Goal: Task Accomplishment & Management: Complete application form

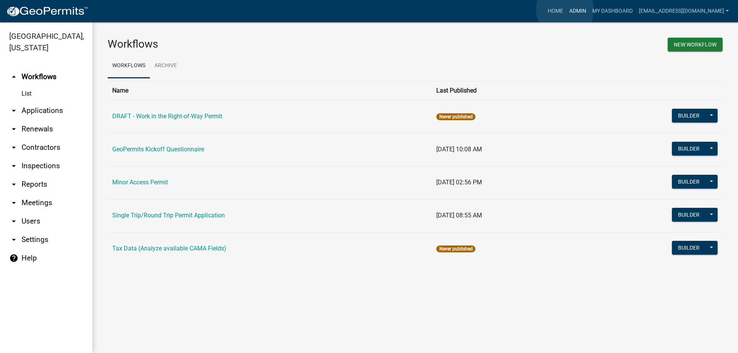
click at [566, 10] on link "Admin" at bounding box center [577, 11] width 23 height 15
click at [544, 9] on link "Home" at bounding box center [555, 11] width 22 height 15
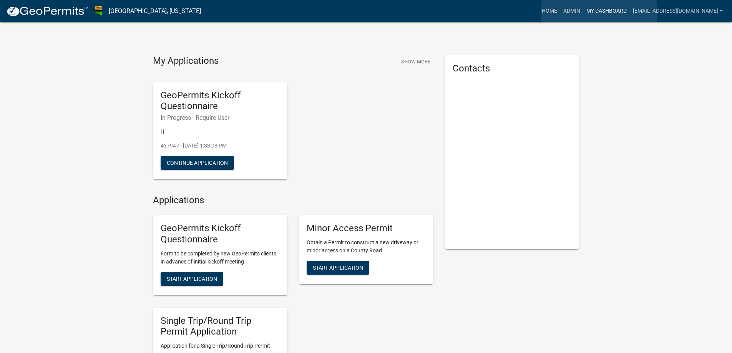
click at [599, 12] on link "My Dashboard" at bounding box center [606, 11] width 46 height 15
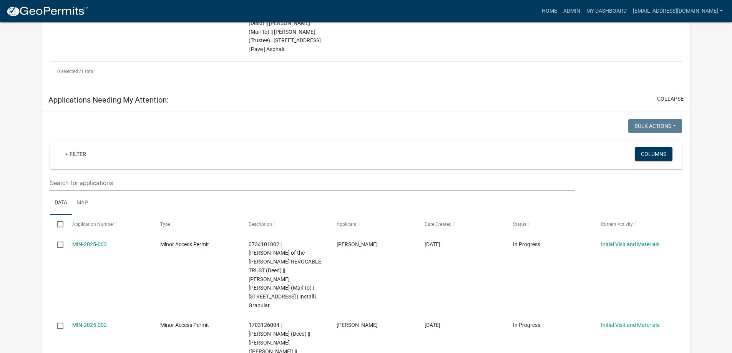
scroll to position [691, 0]
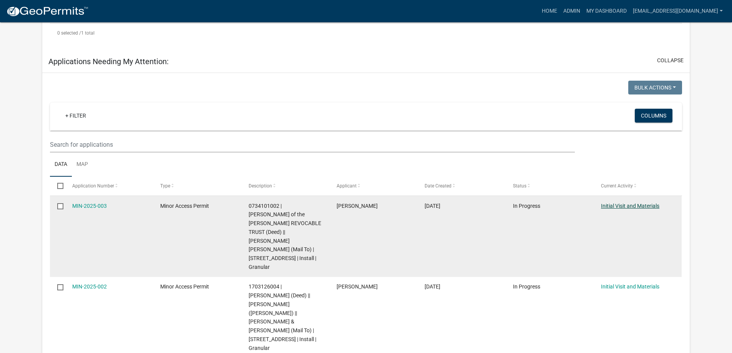
click at [620, 206] on link "Initial Visit and Materials" at bounding box center [630, 206] width 58 height 6
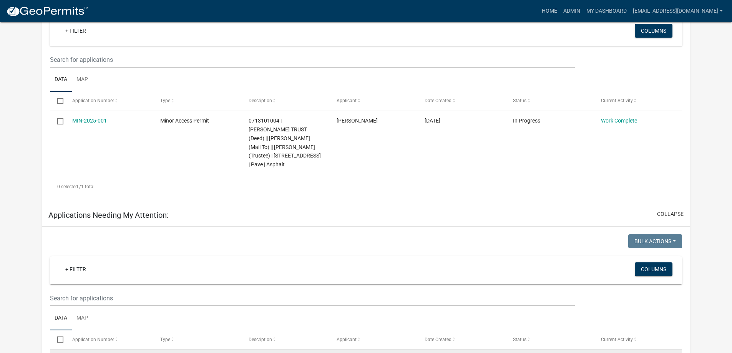
scroll to position [730, 0]
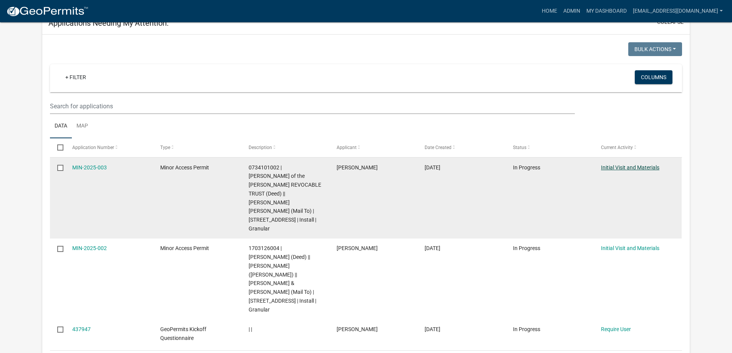
click at [631, 168] on link "Initial Visit and Materials" at bounding box center [630, 167] width 58 height 6
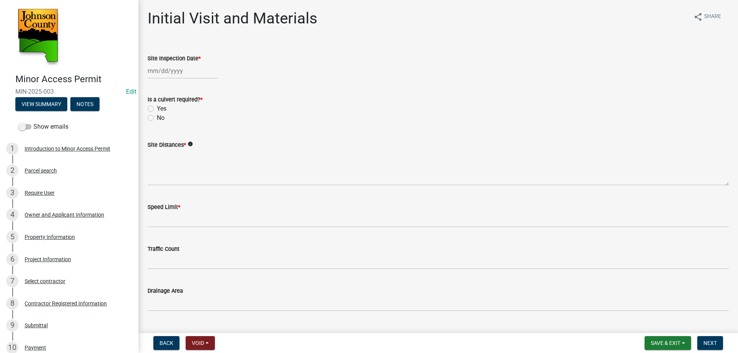
click at [175, 71] on div at bounding box center [183, 71] width 70 height 16
select select "10"
select select "2025"
click at [165, 136] on div "14" at bounding box center [167, 136] width 12 height 12
type input "[DATE]"
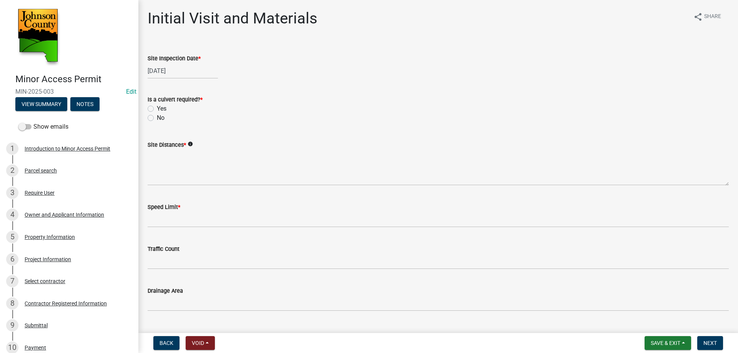
click at [241, 120] on div "No" at bounding box center [438, 117] width 581 height 9
click at [157, 107] on label "Yes" at bounding box center [162, 108] width 10 height 9
click at [157, 107] on input "Yes" at bounding box center [159, 106] width 5 height 5
radio input "true"
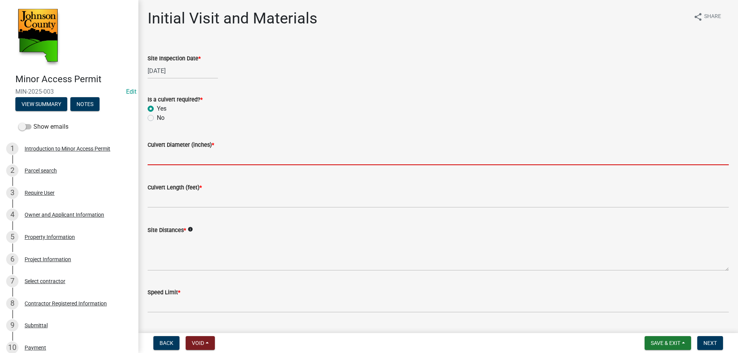
click at [166, 151] on input "text" at bounding box center [438, 157] width 581 height 16
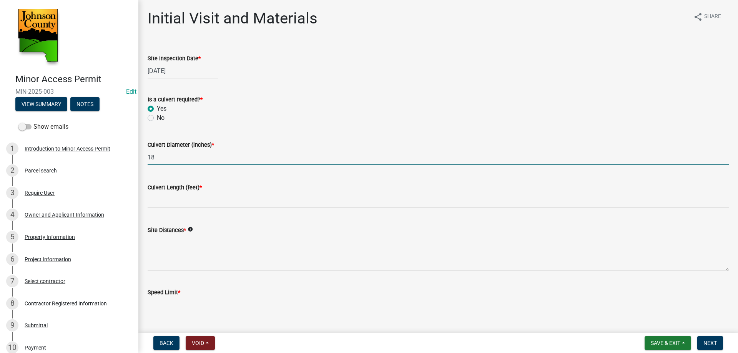
type input "18"
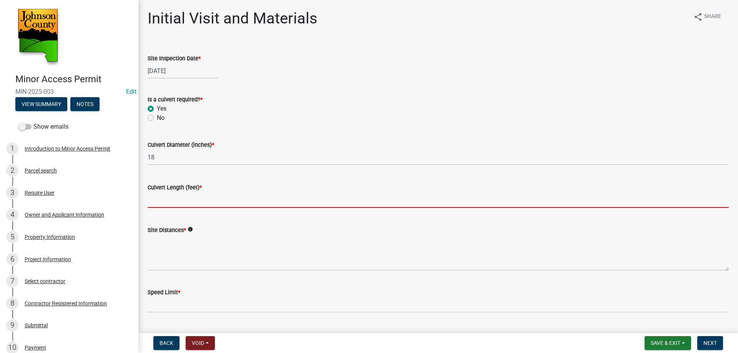
click at [168, 197] on input "text" at bounding box center [438, 200] width 581 height 16
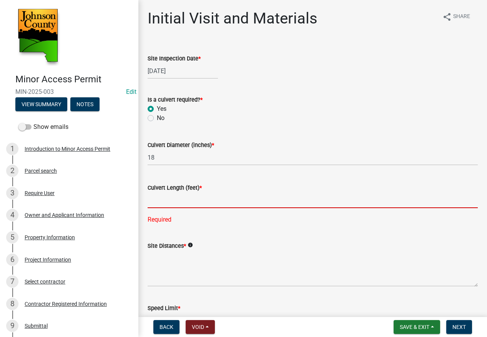
click at [172, 197] on input "text" at bounding box center [313, 200] width 330 height 16
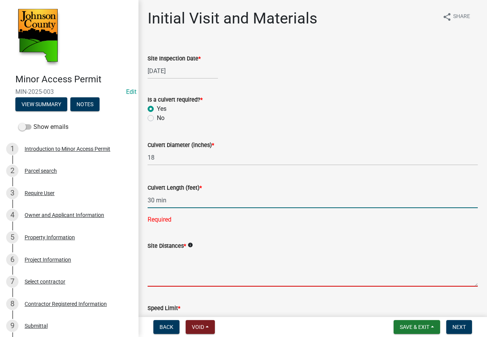
type input "30"
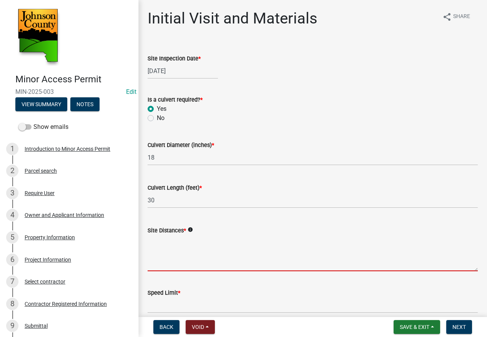
click at [190, 263] on textarea "Site Distances *" at bounding box center [313, 253] width 330 height 36
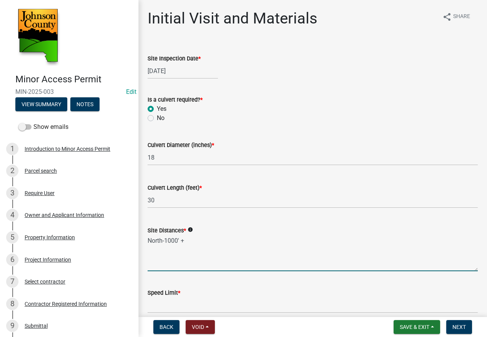
click at [159, 256] on textarea "North-1000' +" at bounding box center [313, 253] width 330 height 36
click at [195, 240] on textarea "North-1000' +" at bounding box center [313, 253] width 330 height 36
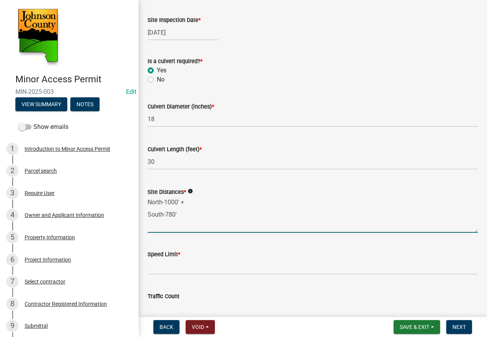
scroll to position [115, 0]
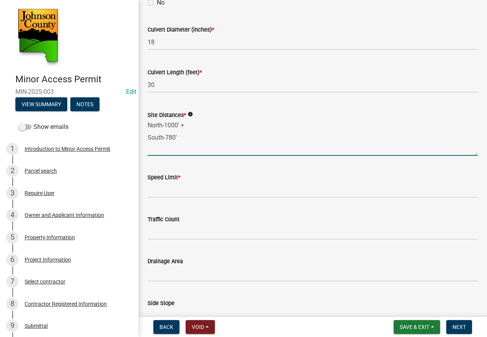
type textarea "North-1000' + South-780'"
click at [186, 184] on input "Speed Limit *" at bounding box center [313, 190] width 330 height 16
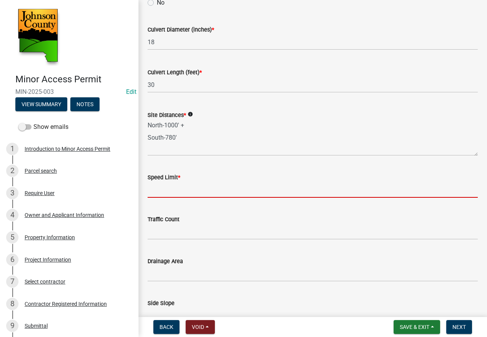
type input "45"
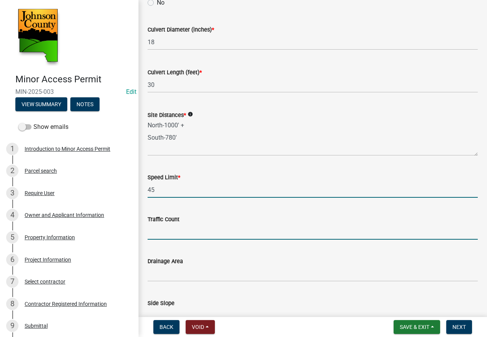
click at [173, 228] on input "Traffic Count" at bounding box center [313, 232] width 330 height 16
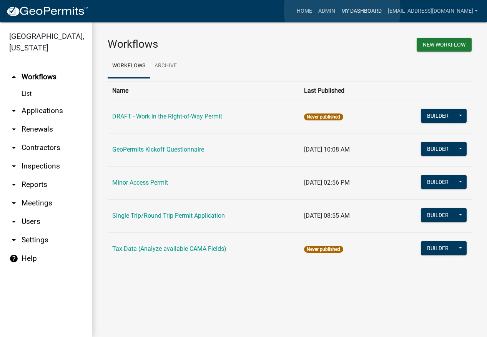
click at [342, 10] on link "My Dashboard" at bounding box center [361, 11] width 46 height 15
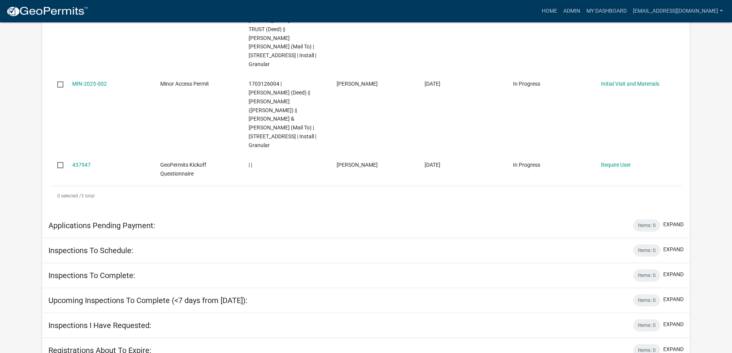
scroll to position [779, 0]
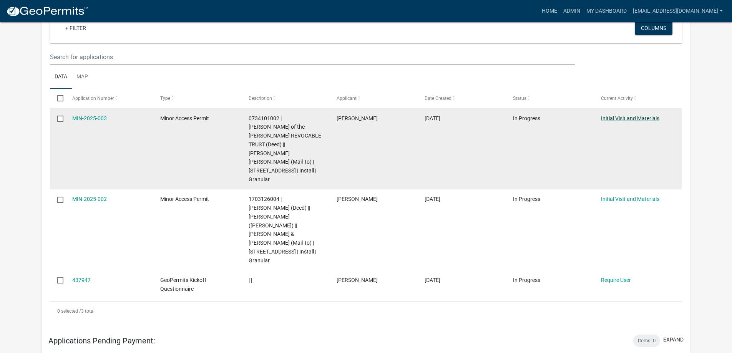
click at [486, 118] on link "Initial Visit and Materials" at bounding box center [630, 118] width 58 height 6
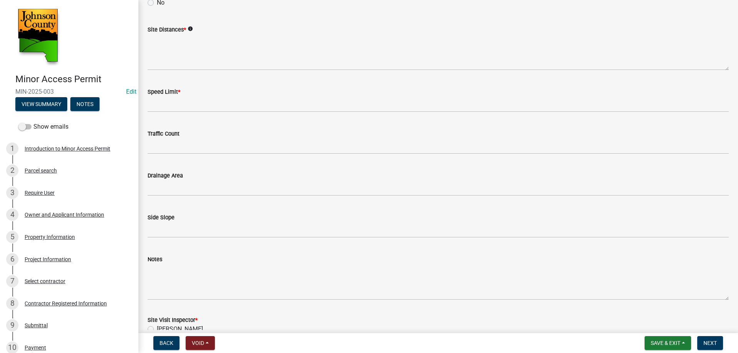
scroll to position [154, 0]
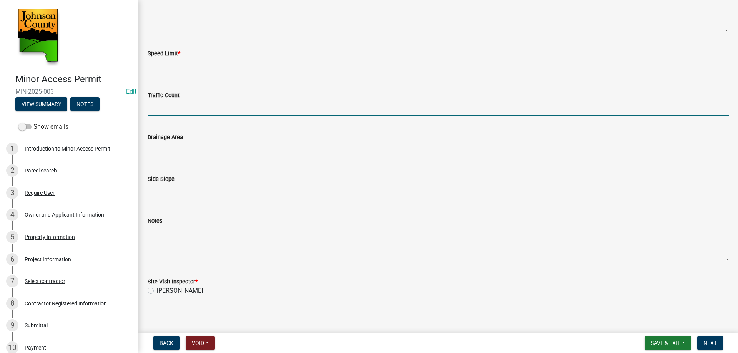
click at [189, 114] on input "Traffic Count" at bounding box center [438, 108] width 581 height 16
type input "1970 cars per day"
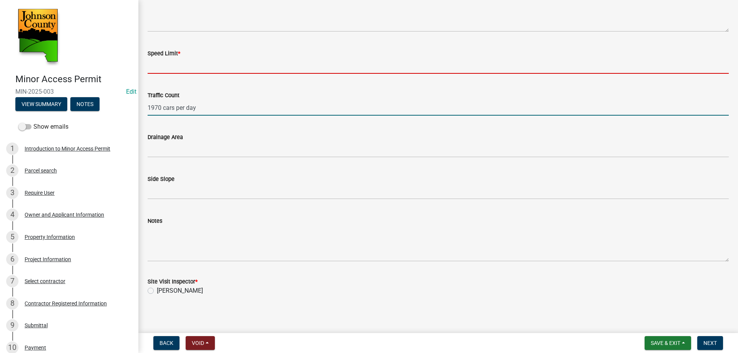
click at [169, 63] on input "Speed Limit *" at bounding box center [438, 66] width 581 height 16
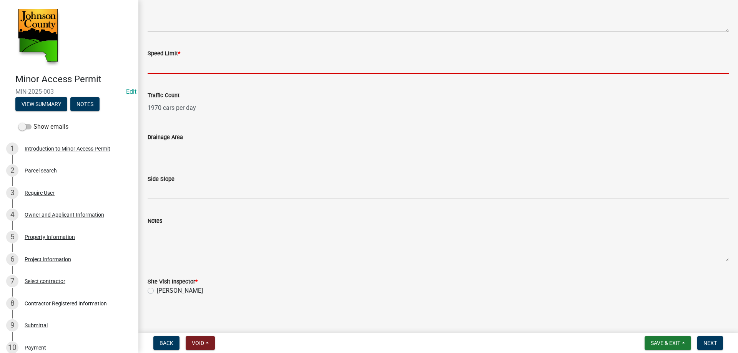
type input "45"
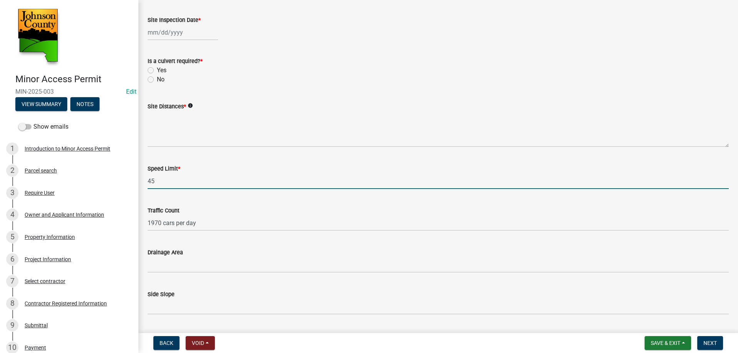
scroll to position [0, 0]
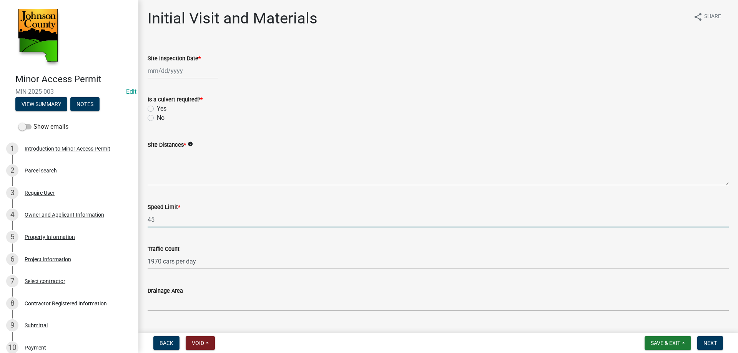
click at [168, 71] on div at bounding box center [183, 71] width 70 height 16
select select "10"
select select "2025"
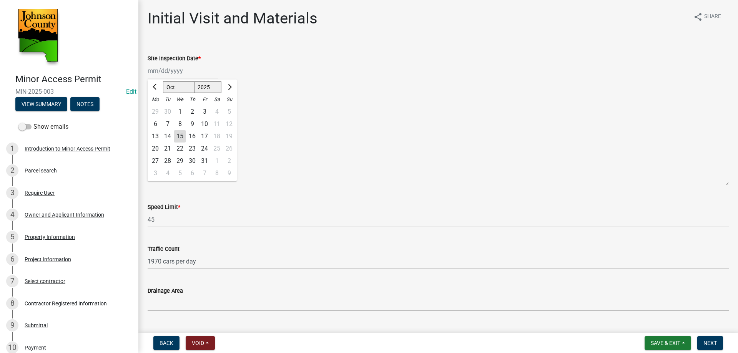
click at [165, 133] on div "14" at bounding box center [167, 136] width 12 height 12
type input "[DATE]"
click at [157, 107] on label "Yes" at bounding box center [162, 108] width 10 height 9
click at [157, 107] on input "Yes" at bounding box center [159, 106] width 5 height 5
radio input "true"
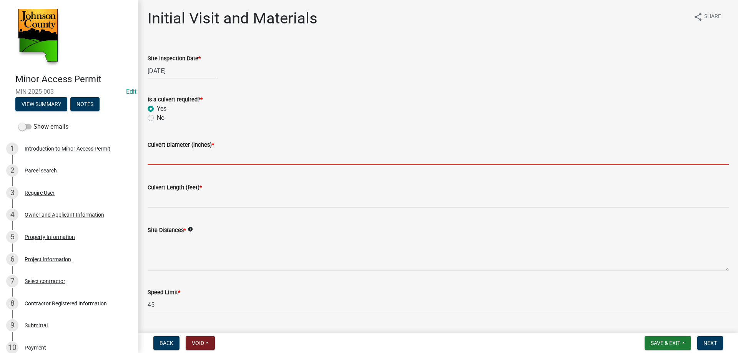
click at [163, 153] on input "text" at bounding box center [438, 157] width 581 height 16
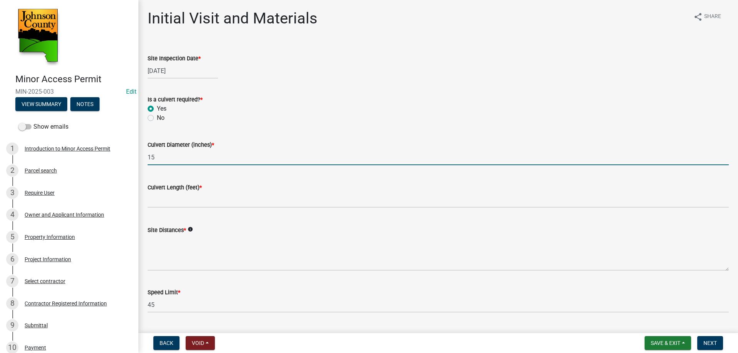
type input "15"
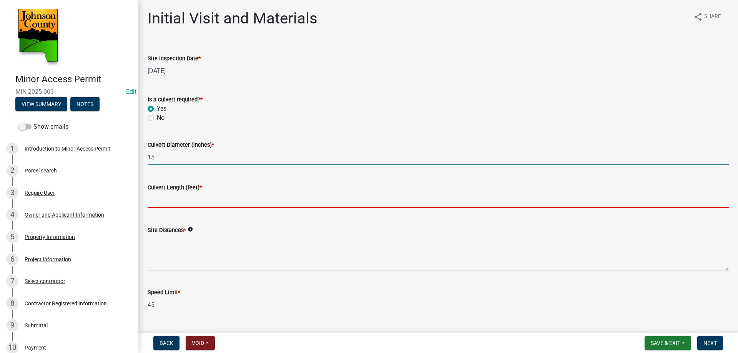
click at [165, 198] on input "text" at bounding box center [438, 200] width 581 height 16
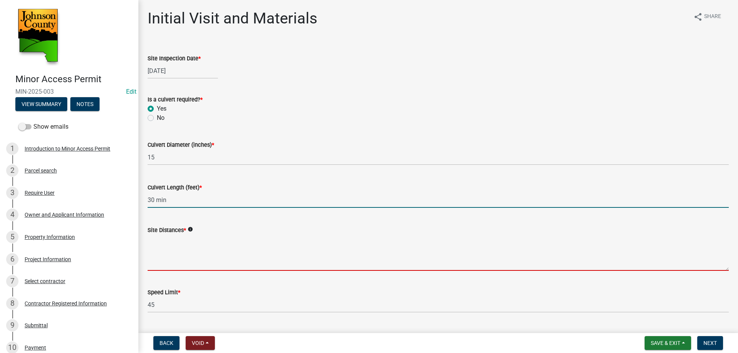
type input "30"
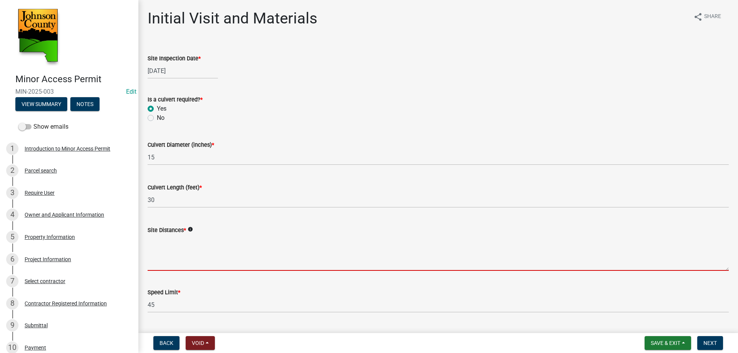
click at [171, 243] on textarea "Site Distances *" at bounding box center [438, 253] width 581 height 36
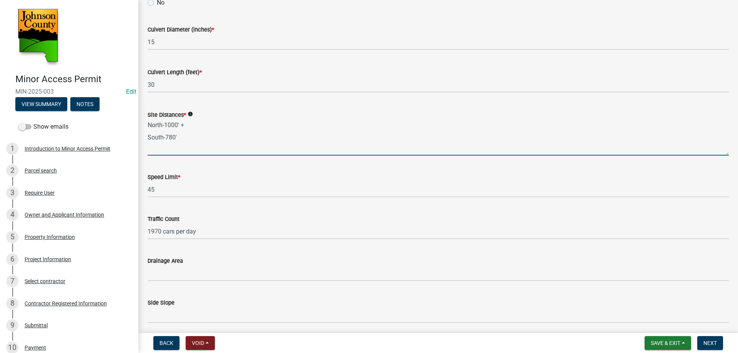
scroll to position [154, 0]
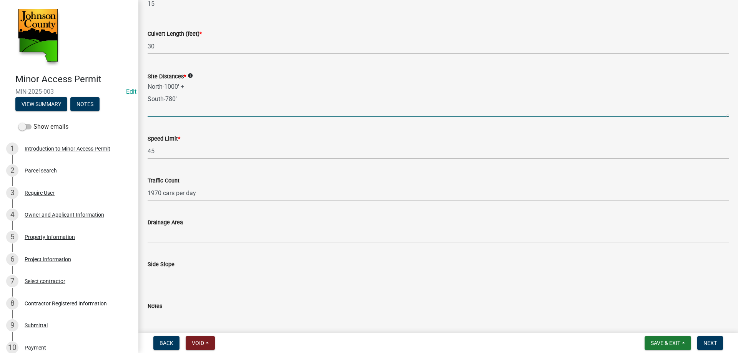
type textarea "North-1000' + South-780'"
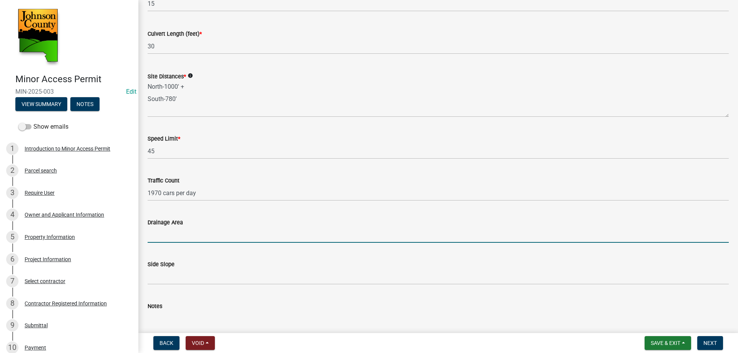
click at [159, 234] on input "Drainage Area" at bounding box center [438, 235] width 581 height 16
type input "road ditch"
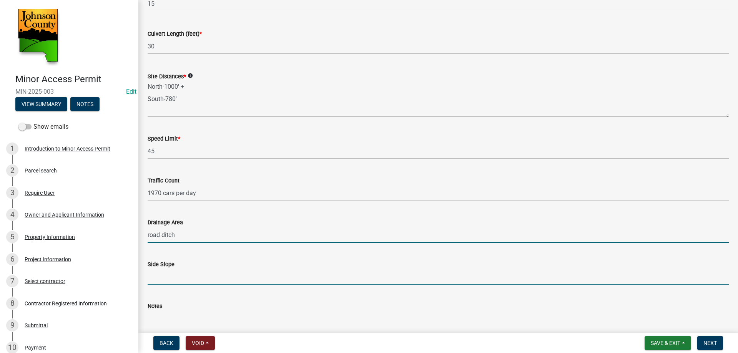
click at [181, 275] on input "Side Slope" at bounding box center [438, 277] width 581 height 16
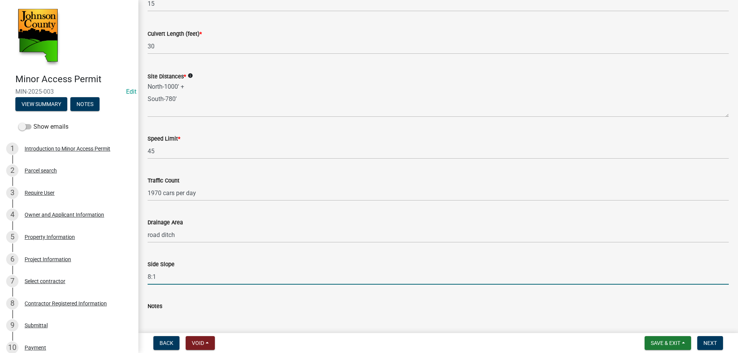
scroll to position [192, 0]
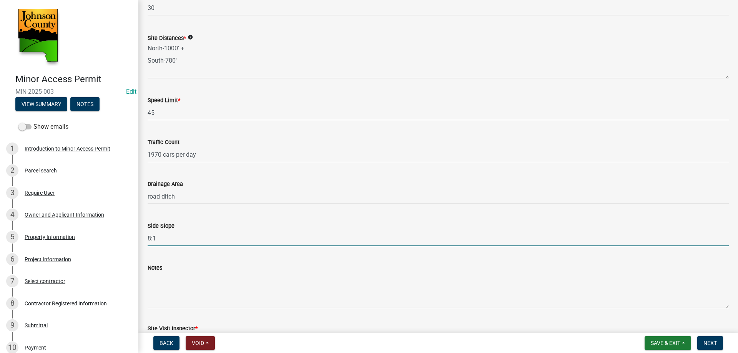
type input "8:1"
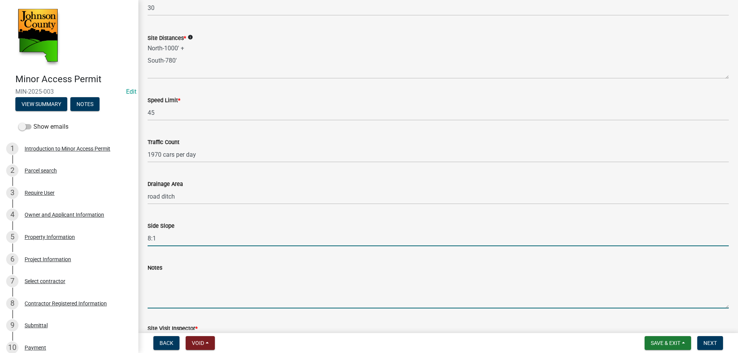
click at [190, 274] on textarea "Notes" at bounding box center [438, 290] width 581 height 36
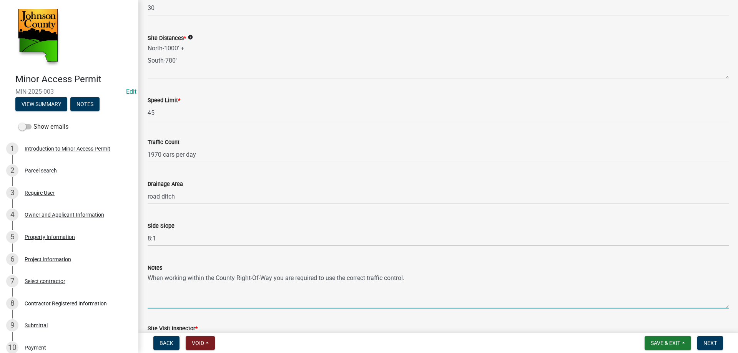
scroll to position [241, 0]
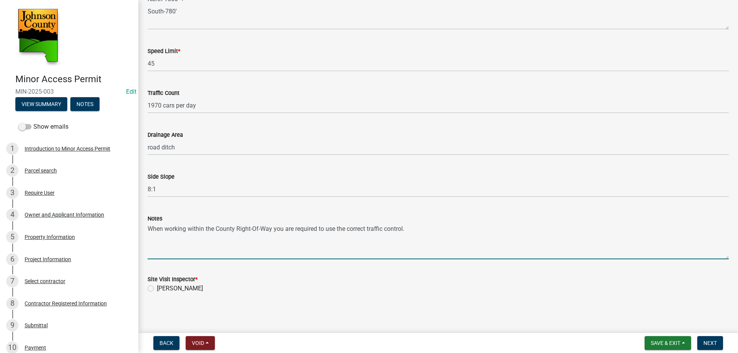
type textarea "When working within the County Right-Of-Way you are required to use the correct…"
click at [157, 289] on label "shannon smith" at bounding box center [180, 288] width 46 height 9
click at [157, 289] on input "shannon smith" at bounding box center [159, 286] width 5 height 5
radio input "true"
click at [166, 239] on textarea "When working within the County Right-Of-Way you are required to use the correct…" at bounding box center [438, 241] width 581 height 36
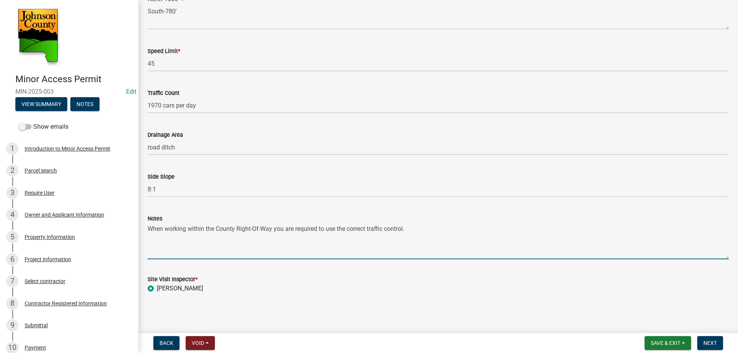
click at [419, 228] on textarea "When working within the County Right-Of-Way you are required to use the correct…" at bounding box center [438, 241] width 581 height 36
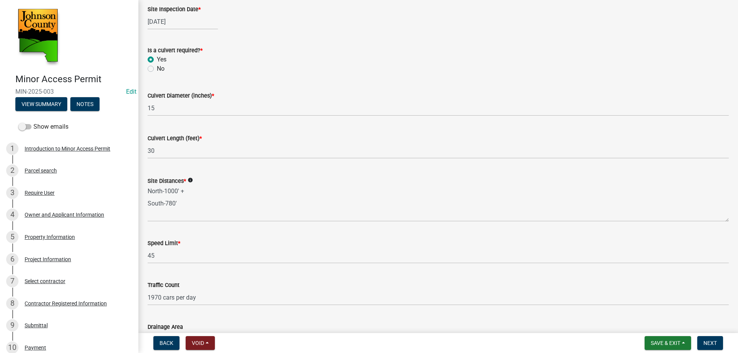
scroll to position [0, 0]
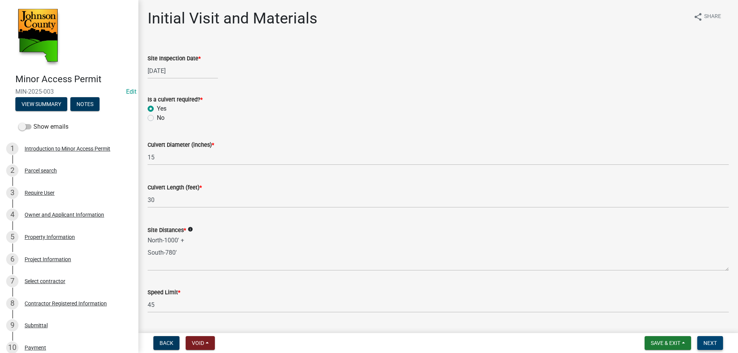
type textarea "When working within the County Right-Of-Way you are required to use the correct…"
click at [486, 336] on span "Next" at bounding box center [709, 343] width 13 height 6
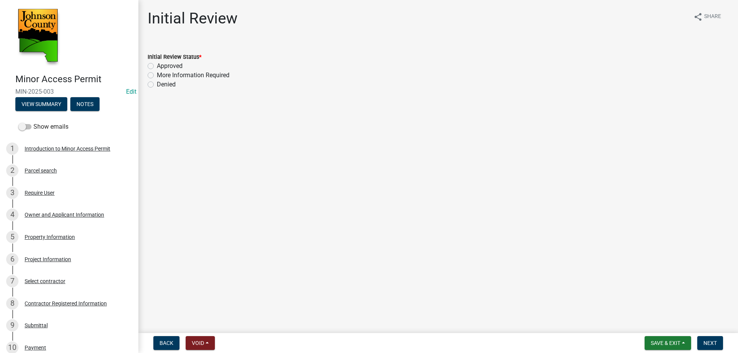
click at [157, 65] on label "Approved" at bounding box center [170, 65] width 26 height 9
click at [157, 65] on input "Approved" at bounding box center [159, 63] width 5 height 5
radio input "true"
click at [486, 336] on span "Next" at bounding box center [709, 343] width 13 height 6
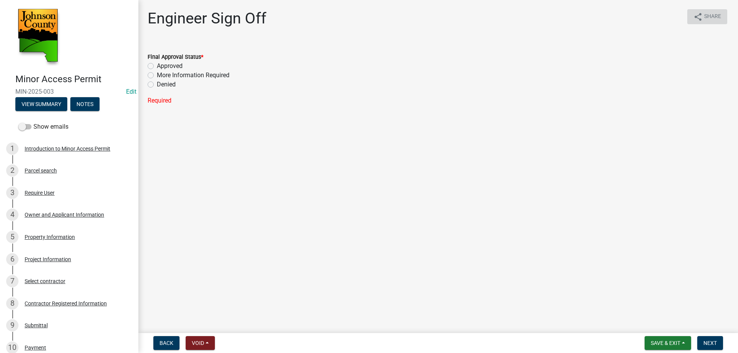
click at [486, 16] on span "Share" at bounding box center [712, 16] width 17 height 9
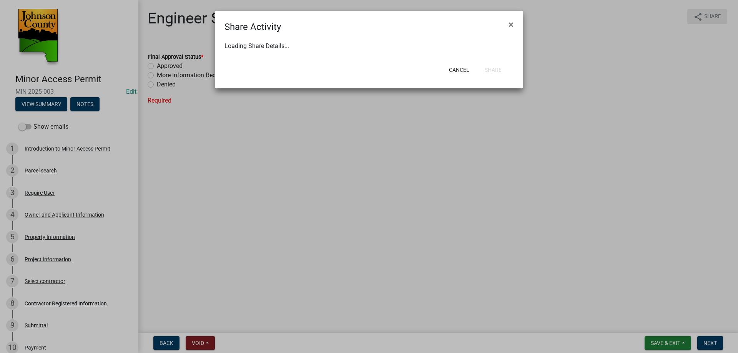
select select "1"
select select "0"
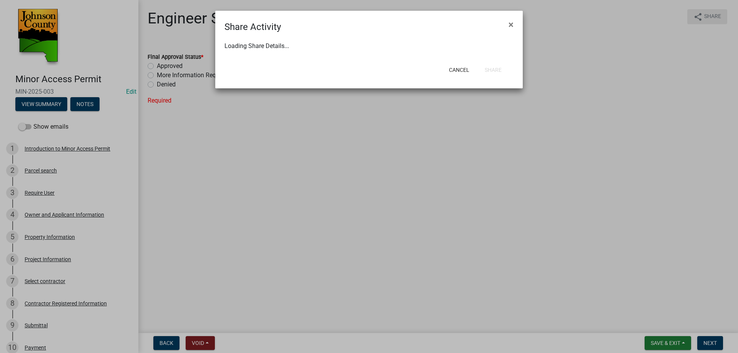
select select "0"
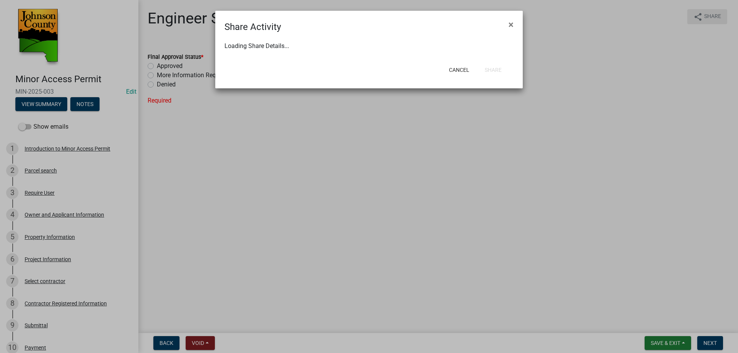
select select "0"
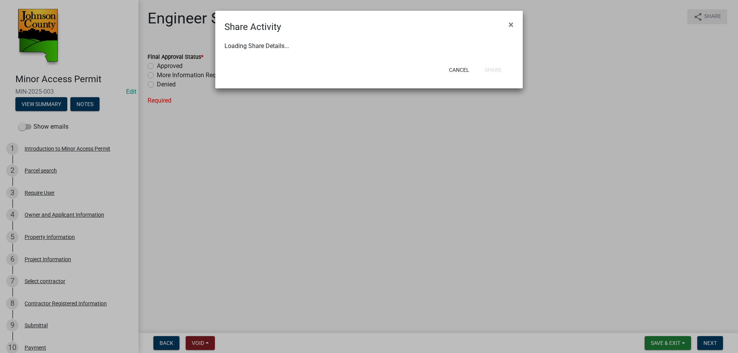
select select "0"
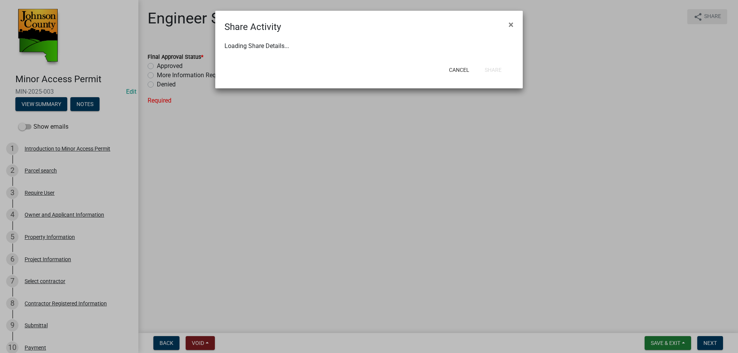
select select "0"
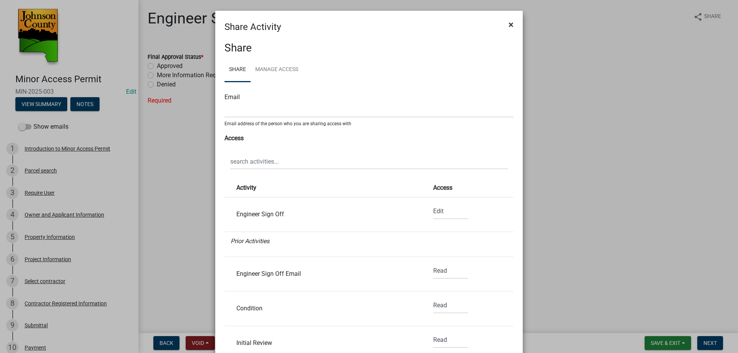
click at [486, 23] on span "×" at bounding box center [510, 24] width 5 height 11
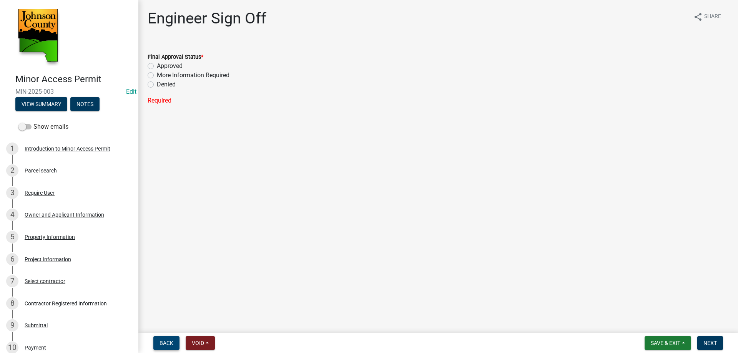
click at [169, 336] on span "Back" at bounding box center [166, 343] width 14 height 6
click at [486, 336] on button "Update" at bounding box center [707, 343] width 32 height 14
click at [486, 336] on span "Next" at bounding box center [709, 343] width 13 height 6
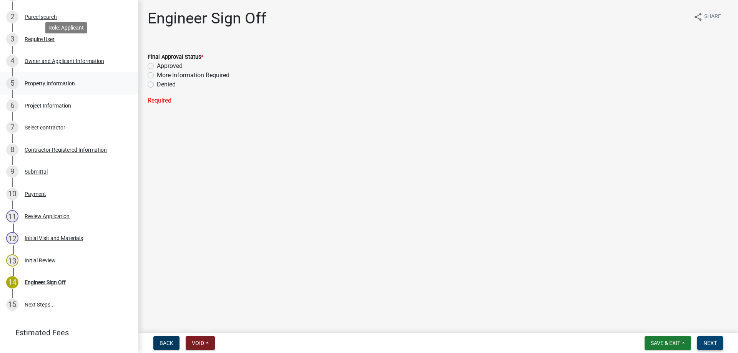
scroll to position [188, 0]
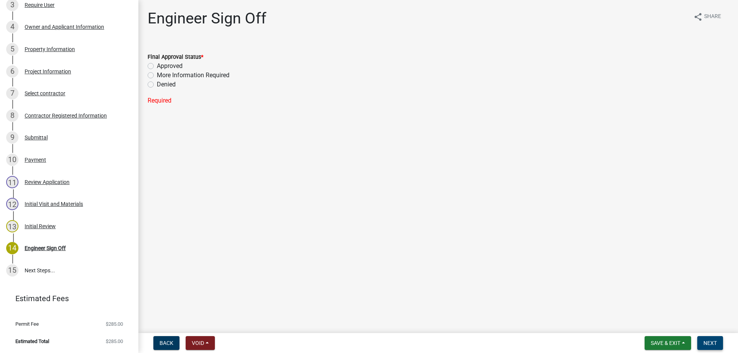
click at [486, 336] on span "Next" at bounding box center [709, 343] width 13 height 6
click at [169, 336] on span "Back" at bounding box center [166, 343] width 14 height 6
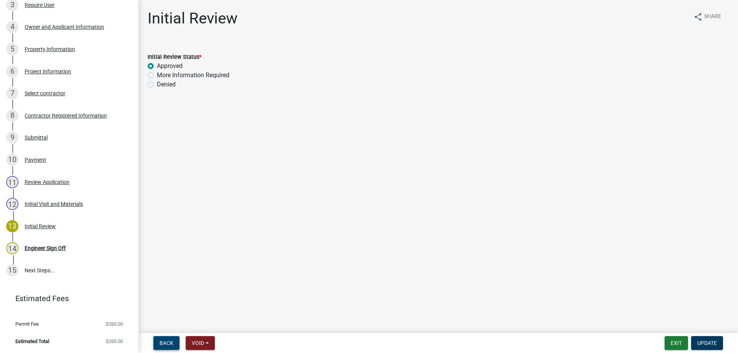
click at [169, 336] on span "Back" at bounding box center [166, 343] width 14 height 6
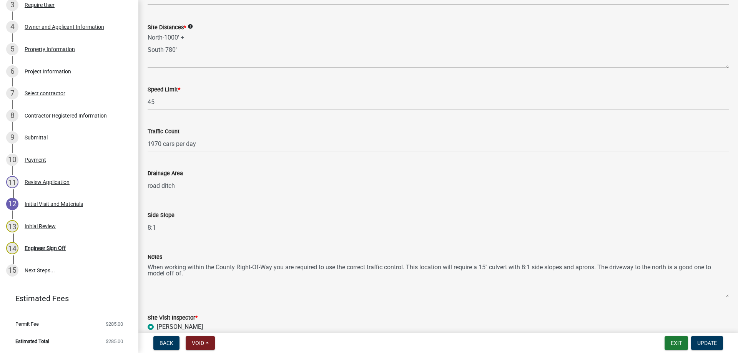
scroll to position [241, 0]
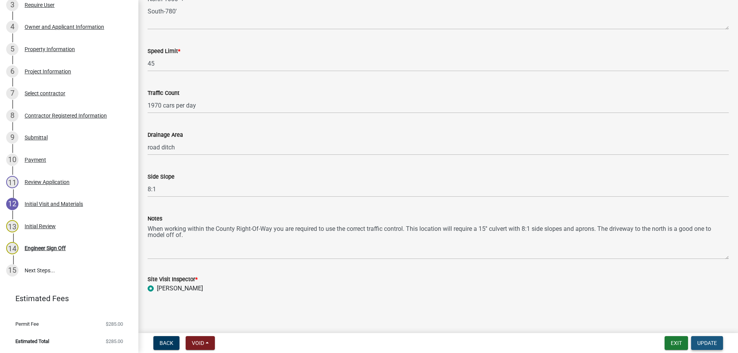
click at [486, 336] on span "Update" at bounding box center [707, 343] width 20 height 6
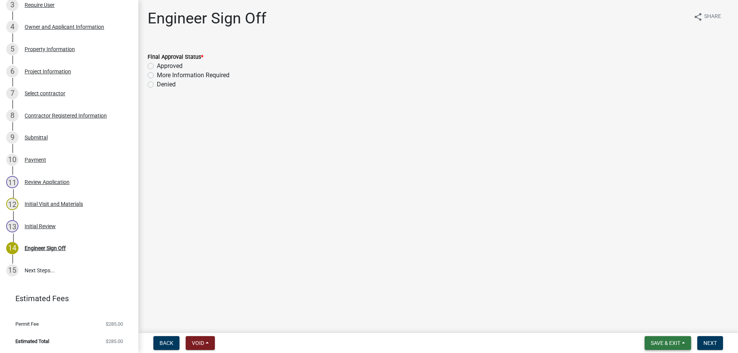
click at [486, 336] on span "Save & Exit" at bounding box center [665, 343] width 30 height 6
click at [486, 235] on main "Engineer Sign Off share Share Final Approval Status * Approved More Information…" at bounding box center [437, 165] width 599 height 330
click at [486, 336] on span "Save & Exit" at bounding box center [665, 343] width 30 height 6
click at [486, 323] on button "Save & Exit" at bounding box center [659, 323] width 61 height 18
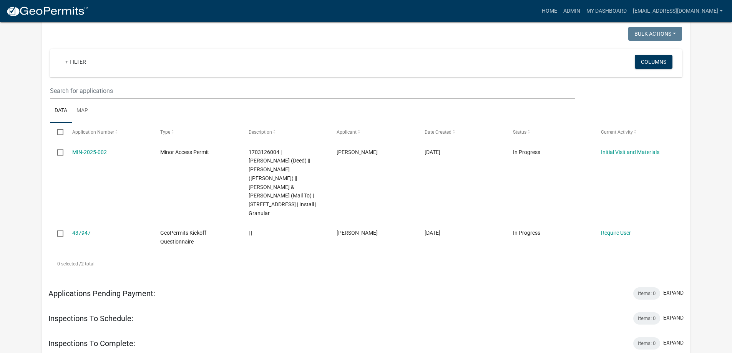
scroll to position [707, 0]
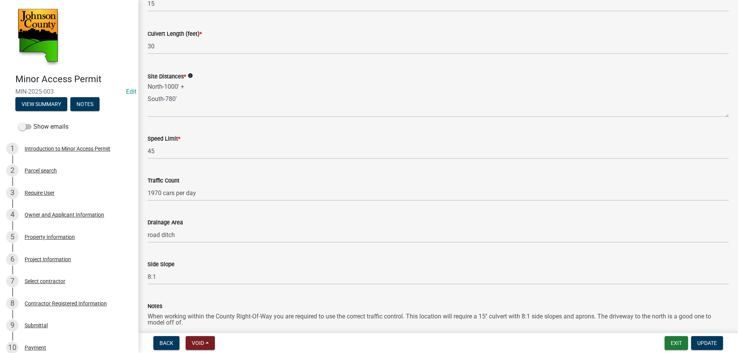
scroll to position [241, 0]
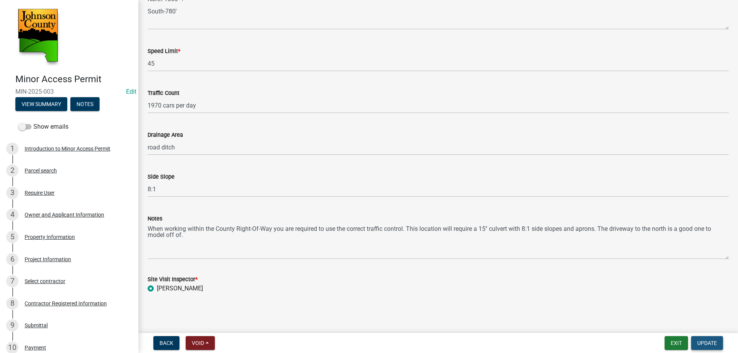
click at [709, 340] on span "Update" at bounding box center [707, 343] width 20 height 6
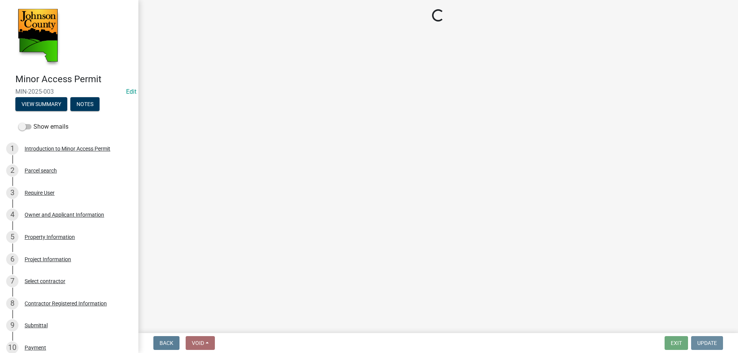
scroll to position [0, 0]
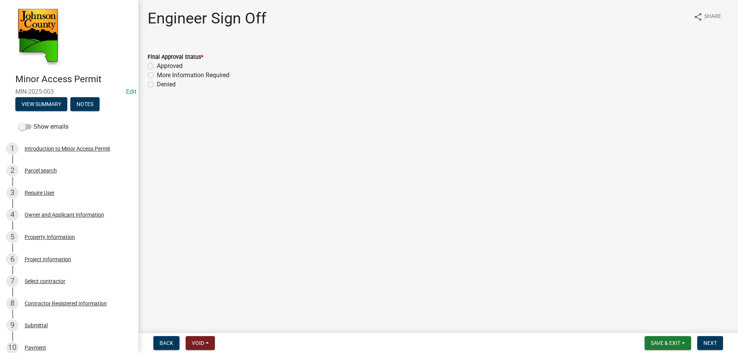
click at [157, 65] on label "Approved" at bounding box center [170, 65] width 26 height 9
click at [157, 65] on input "Approved" at bounding box center [159, 63] width 5 height 5
radio input "true"
click at [162, 124] on div at bounding box center [183, 124] width 70 height 16
select select "10"
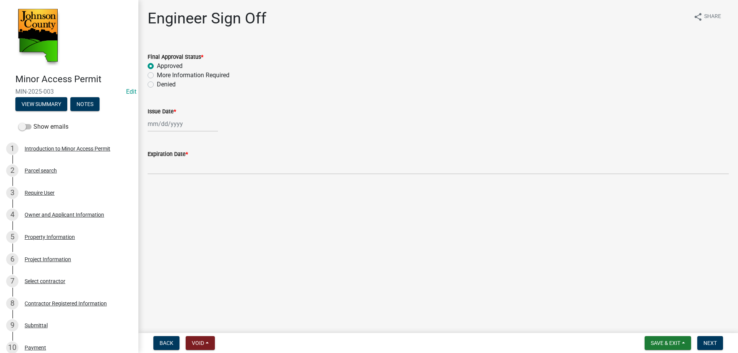
select select "2025"
click at [181, 187] on div "15" at bounding box center [180, 189] width 12 height 12
type input "[DATE]"
click at [713, 341] on span "Next" at bounding box center [709, 343] width 13 height 6
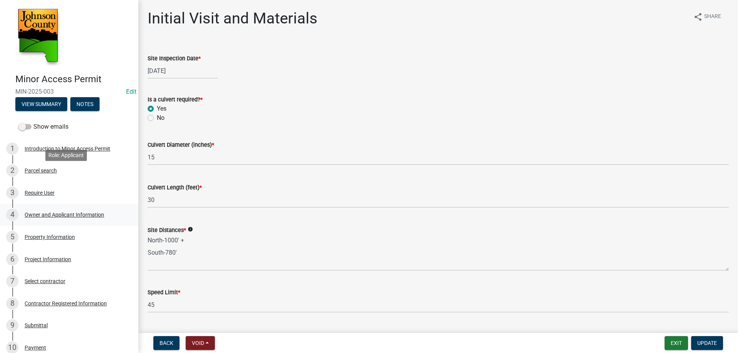
scroll to position [115, 0]
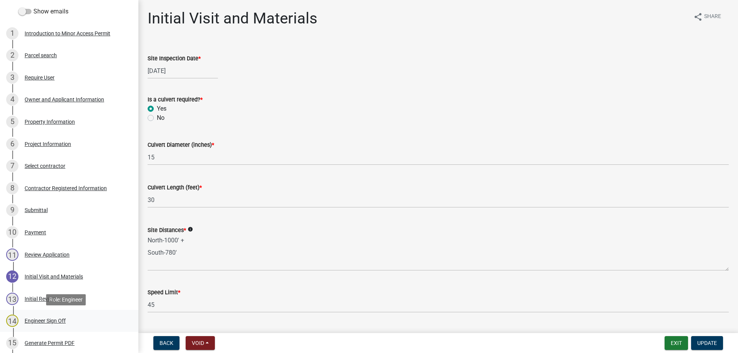
click at [42, 318] on div "Engineer Sign Off" at bounding box center [45, 320] width 41 height 5
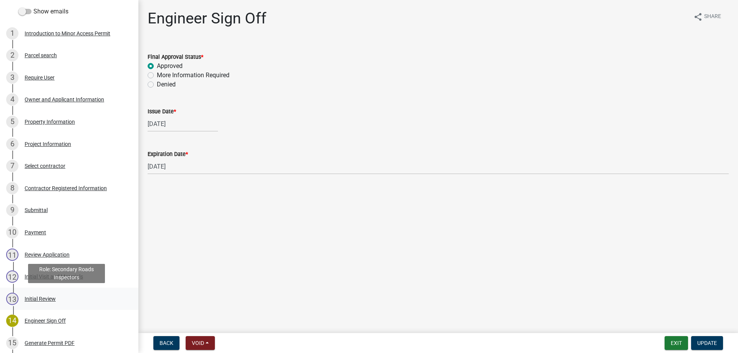
click at [36, 297] on div "Initial Review" at bounding box center [40, 298] width 31 height 5
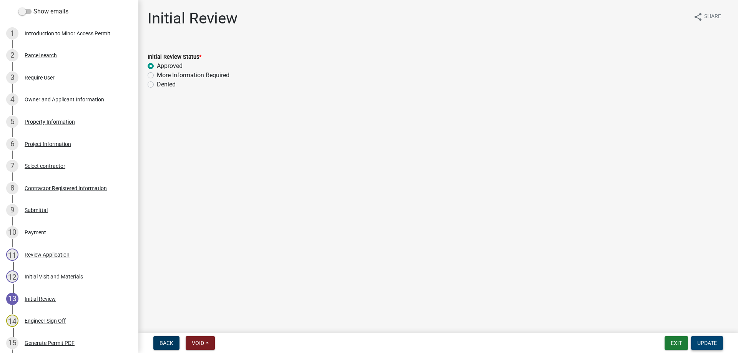
click at [703, 342] on span "Update" at bounding box center [707, 343] width 20 height 6
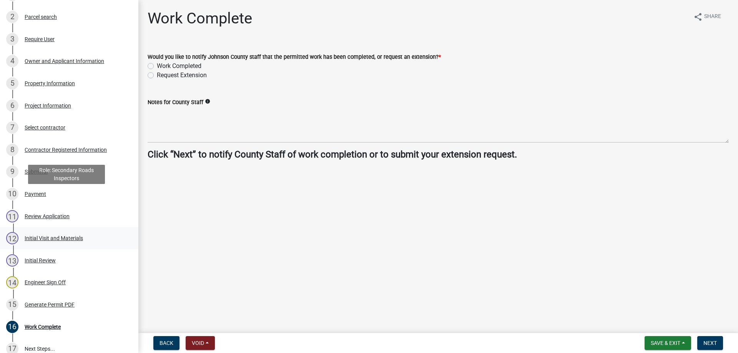
scroll to position [192, 0]
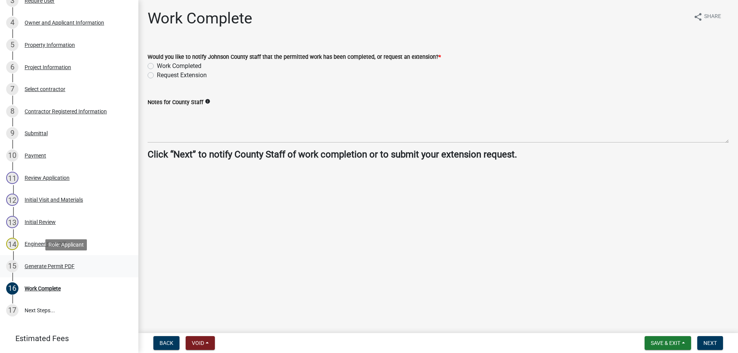
click at [43, 266] on div "Generate Permit PDF" at bounding box center [50, 266] width 50 height 5
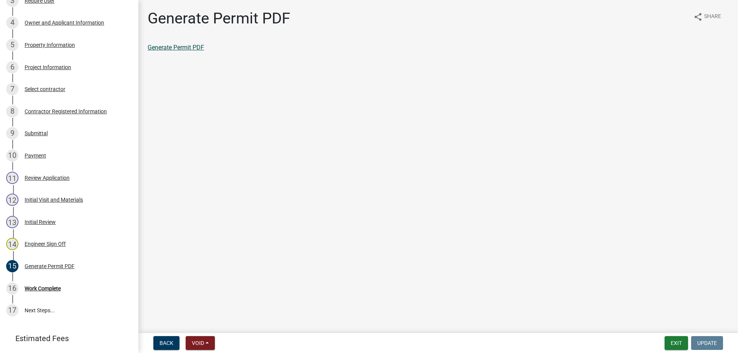
click at [182, 46] on link "Generate Permit PDF" at bounding box center [176, 47] width 56 height 7
click at [38, 218] on div "13 Initial Review" at bounding box center [66, 222] width 120 height 12
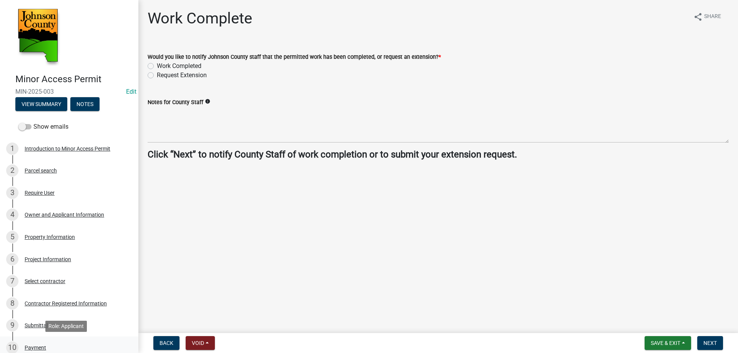
click at [39, 346] on div "Payment" at bounding box center [36, 347] width 22 height 5
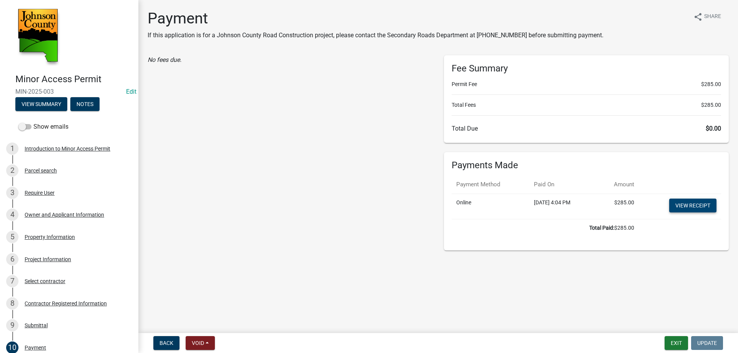
click at [687, 206] on link "View receipt" at bounding box center [692, 206] width 47 height 14
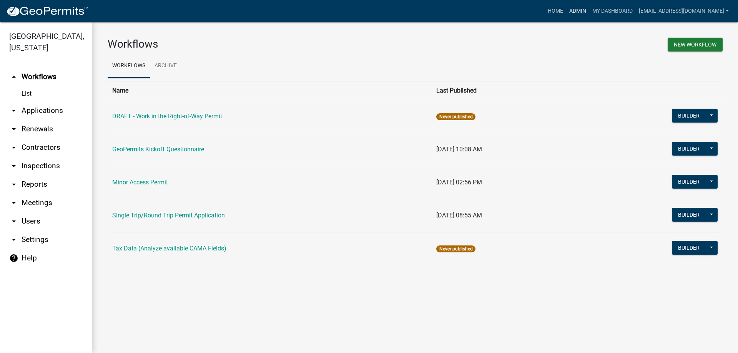
click at [568, 10] on link "Admin" at bounding box center [577, 11] width 23 height 15
click at [599, 10] on link "My Dashboard" at bounding box center [612, 11] width 46 height 15
click at [38, 101] on link "arrow_drop_down Applications" at bounding box center [46, 110] width 92 height 18
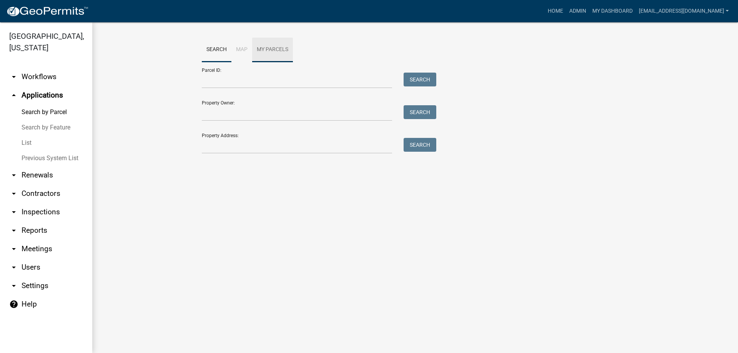
click at [274, 50] on link "My Parcels" at bounding box center [272, 50] width 41 height 25
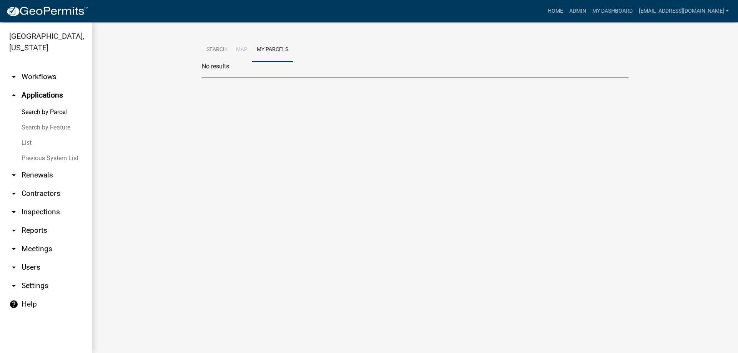
click at [25, 135] on link "List" at bounding box center [46, 142] width 92 height 15
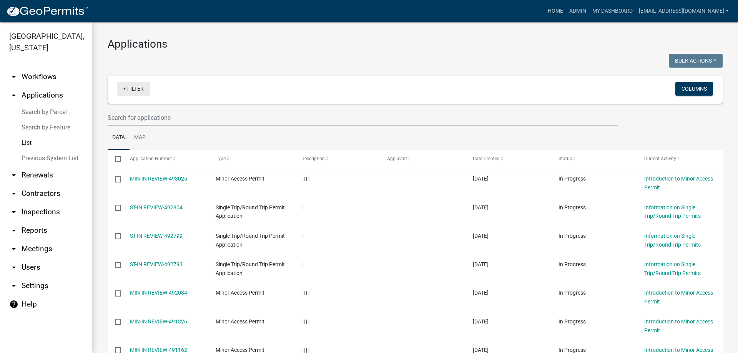
click at [137, 90] on link "+ Filter" at bounding box center [133, 89] width 33 height 14
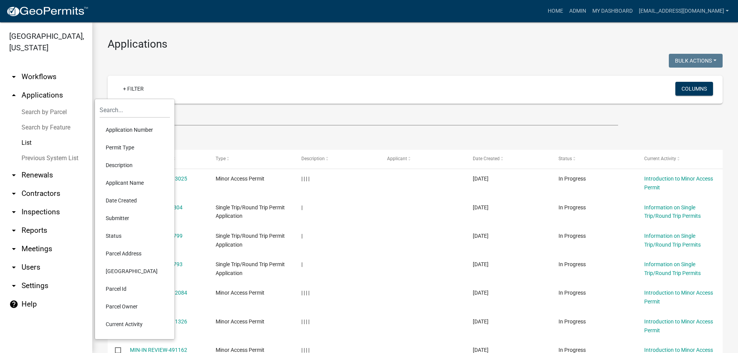
click at [120, 145] on li "Permit Type" at bounding box center [134, 148] width 70 height 18
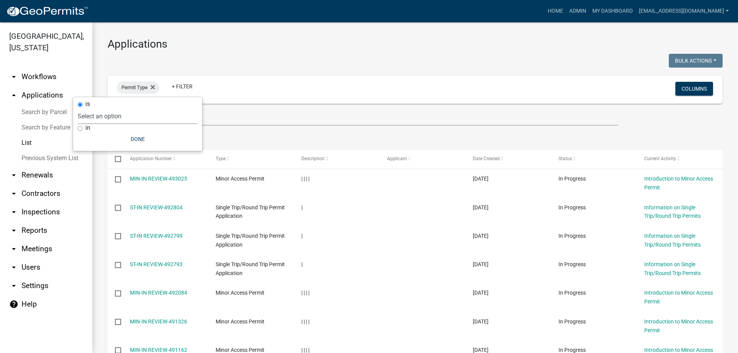
click at [93, 116] on select "Select an option DRAFT - Work in the Right-of-Way Permit GeoPermits Kickoff Que…" at bounding box center [138, 116] width 120 height 16
select select "51801cda-8bcb-46c4-96aa-4d21a0e29d40"
click at [104, 108] on select "Select an option DRAFT - Work in the Right-of-Way Permit GeoPermits Kickoff Que…" at bounding box center [138, 116] width 120 height 16
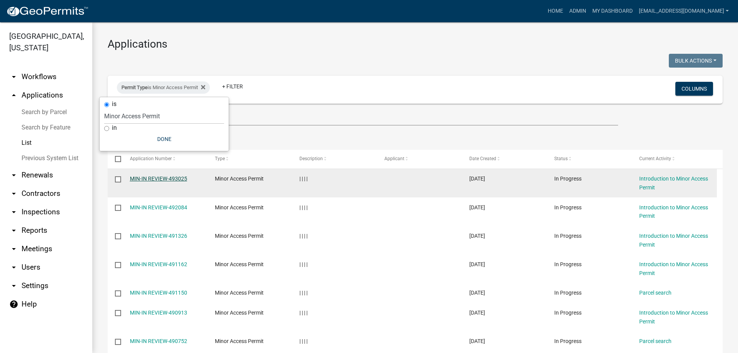
click at [167, 176] on link "MIN-IN REVIEW-493025" at bounding box center [158, 179] width 57 height 6
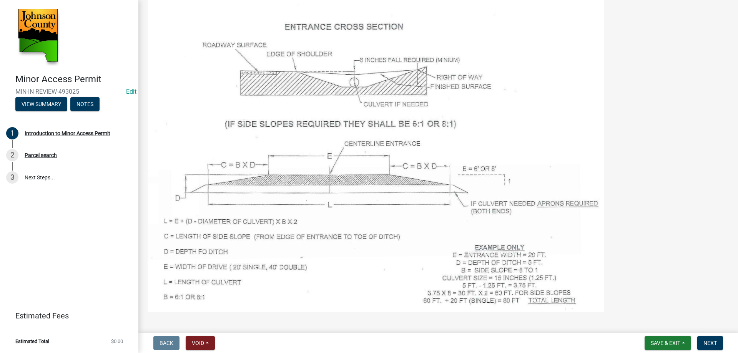
scroll to position [269, 0]
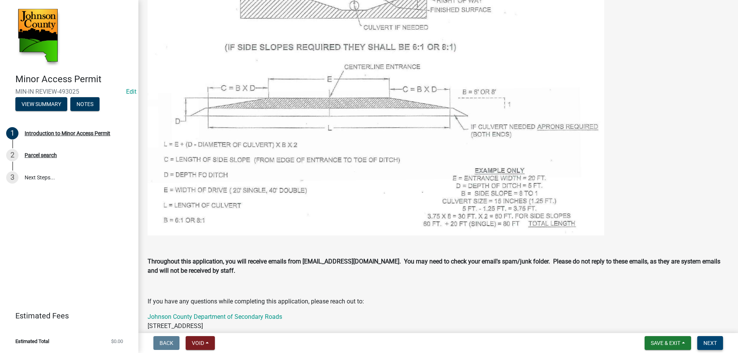
click at [708, 341] on span "Next" at bounding box center [709, 343] width 13 height 6
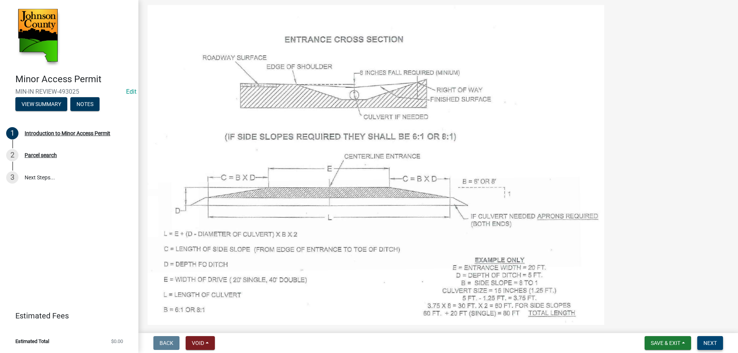
scroll to position [26, 0]
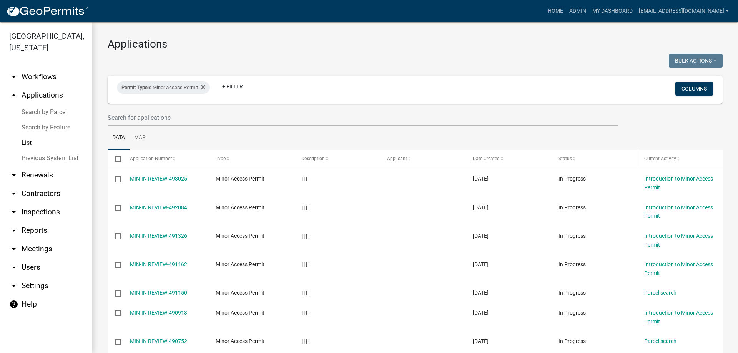
click at [566, 160] on span "Status" at bounding box center [564, 158] width 13 height 5
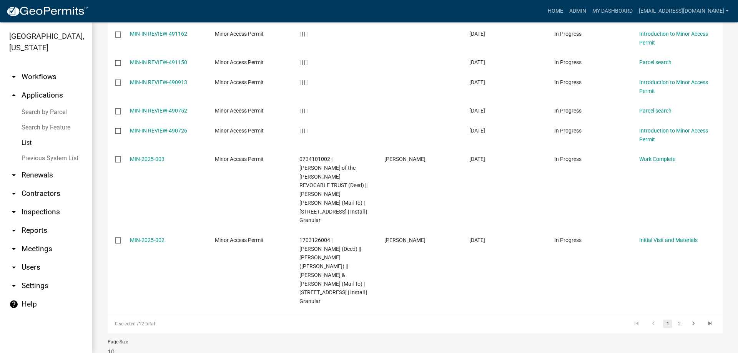
scroll to position [233, 0]
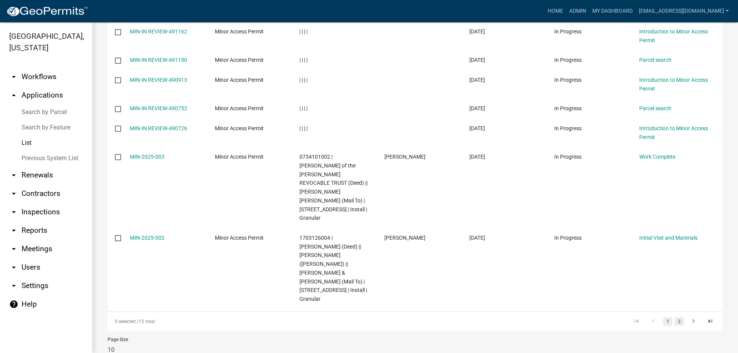
click at [674, 317] on link "2" at bounding box center [678, 321] width 9 height 8
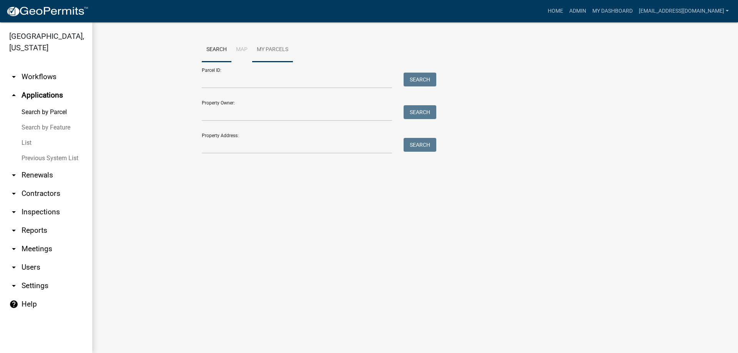
click at [267, 46] on link "My Parcels" at bounding box center [272, 50] width 41 height 25
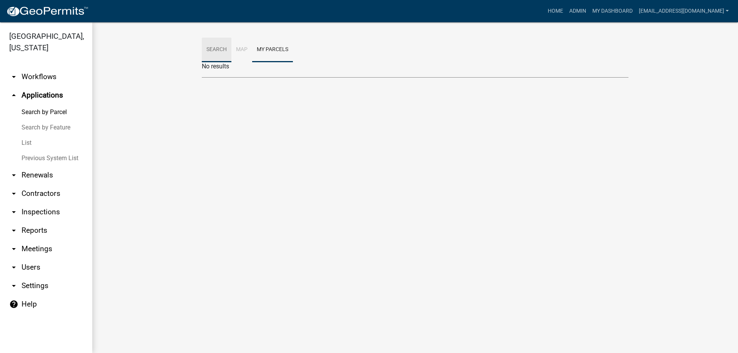
click at [216, 50] on link "Search" at bounding box center [217, 50] width 30 height 25
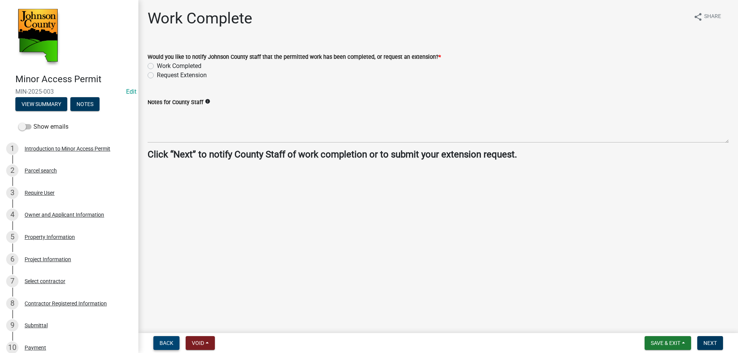
click at [161, 341] on span "Back" at bounding box center [166, 343] width 14 height 6
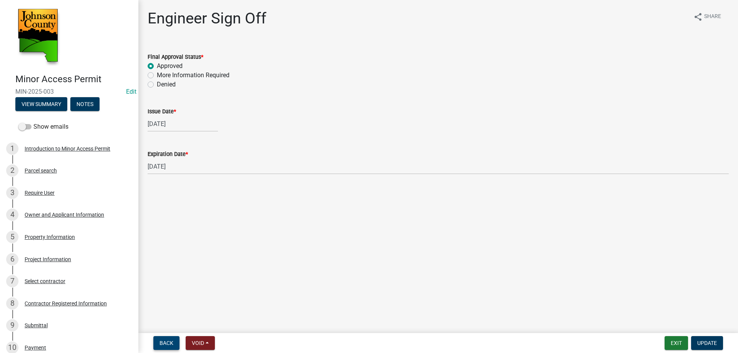
click at [163, 342] on span "Back" at bounding box center [166, 343] width 14 height 6
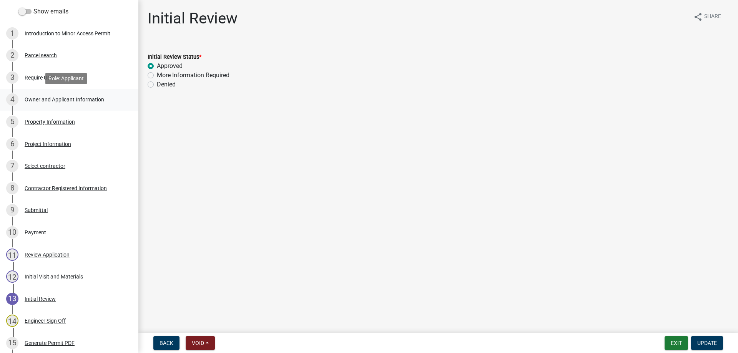
scroll to position [192, 0]
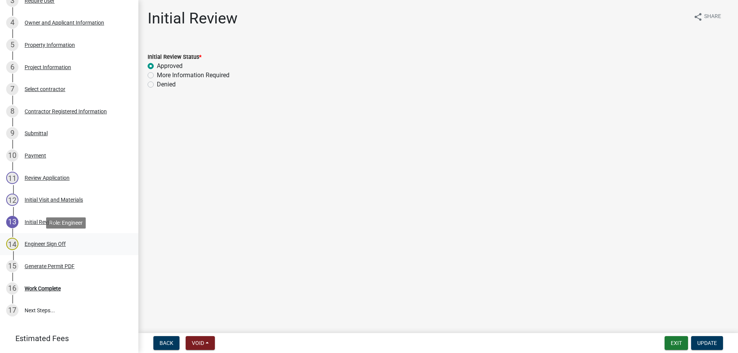
click at [46, 242] on div "Engineer Sign Off" at bounding box center [45, 243] width 41 height 5
